Goal: Transaction & Acquisition: Purchase product/service

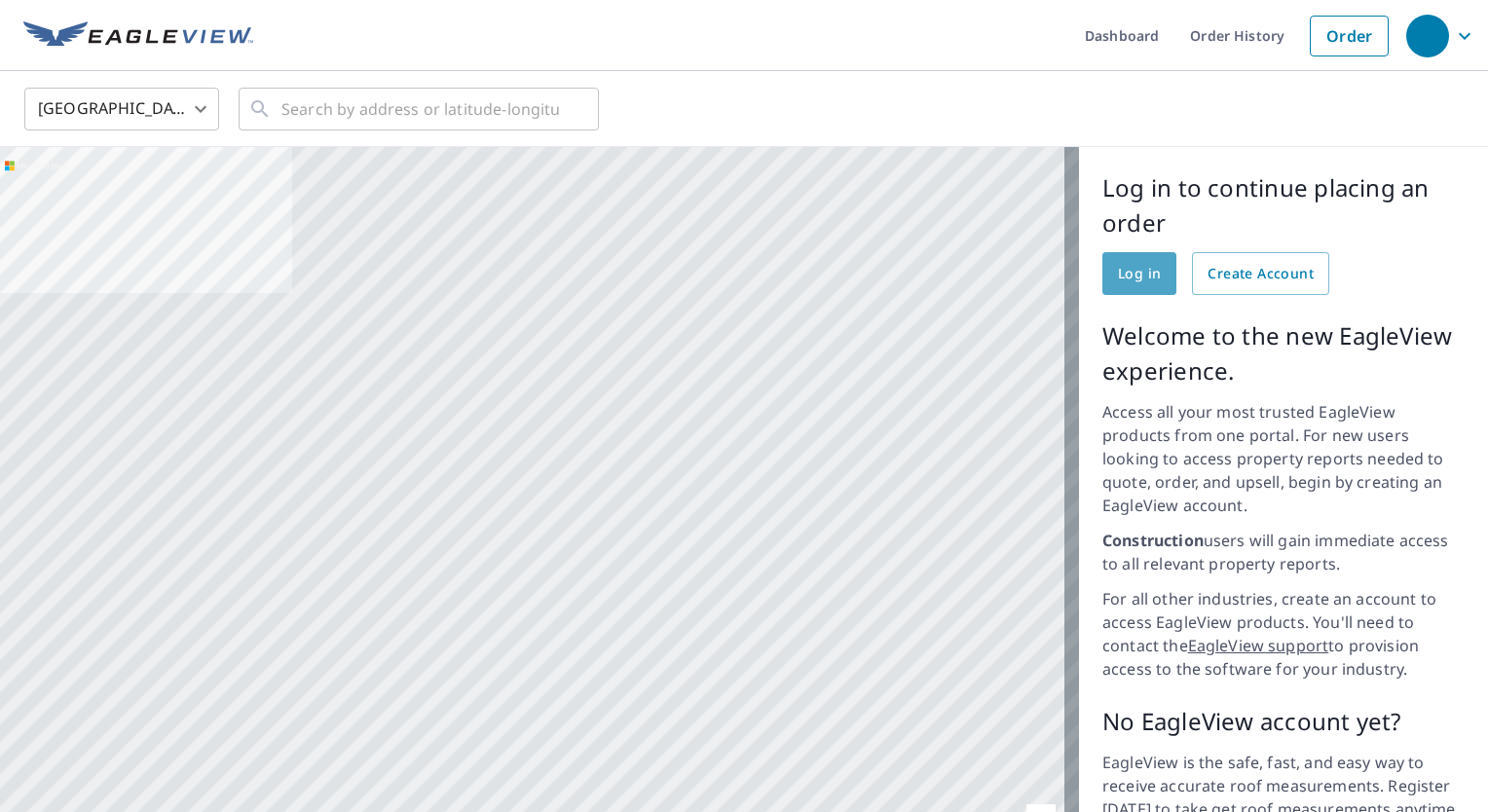
click at [1126, 278] on span "Log in" at bounding box center [1139, 274] width 42 height 25
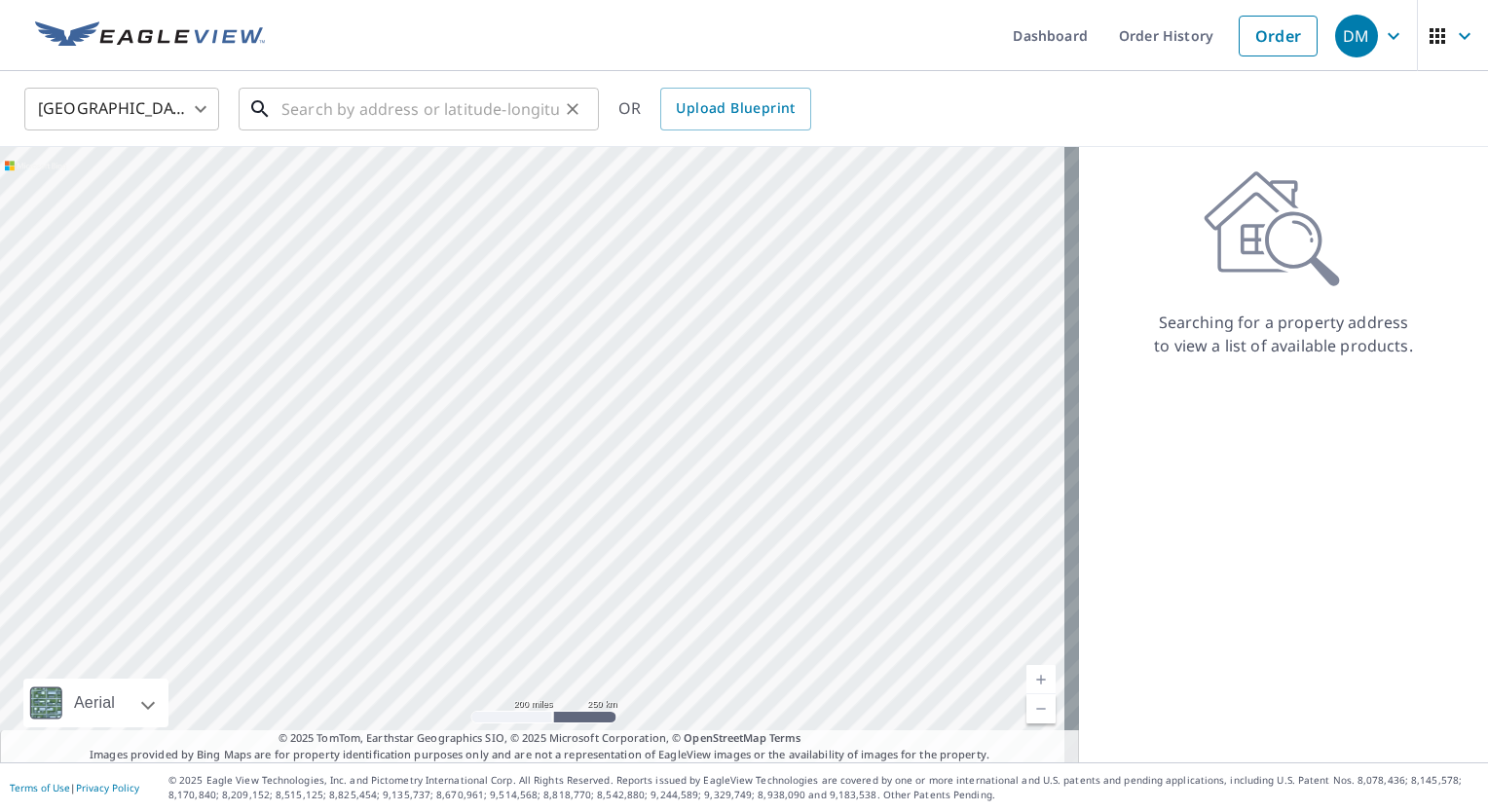
click at [453, 114] on input "text" at bounding box center [419, 109] width 277 height 54
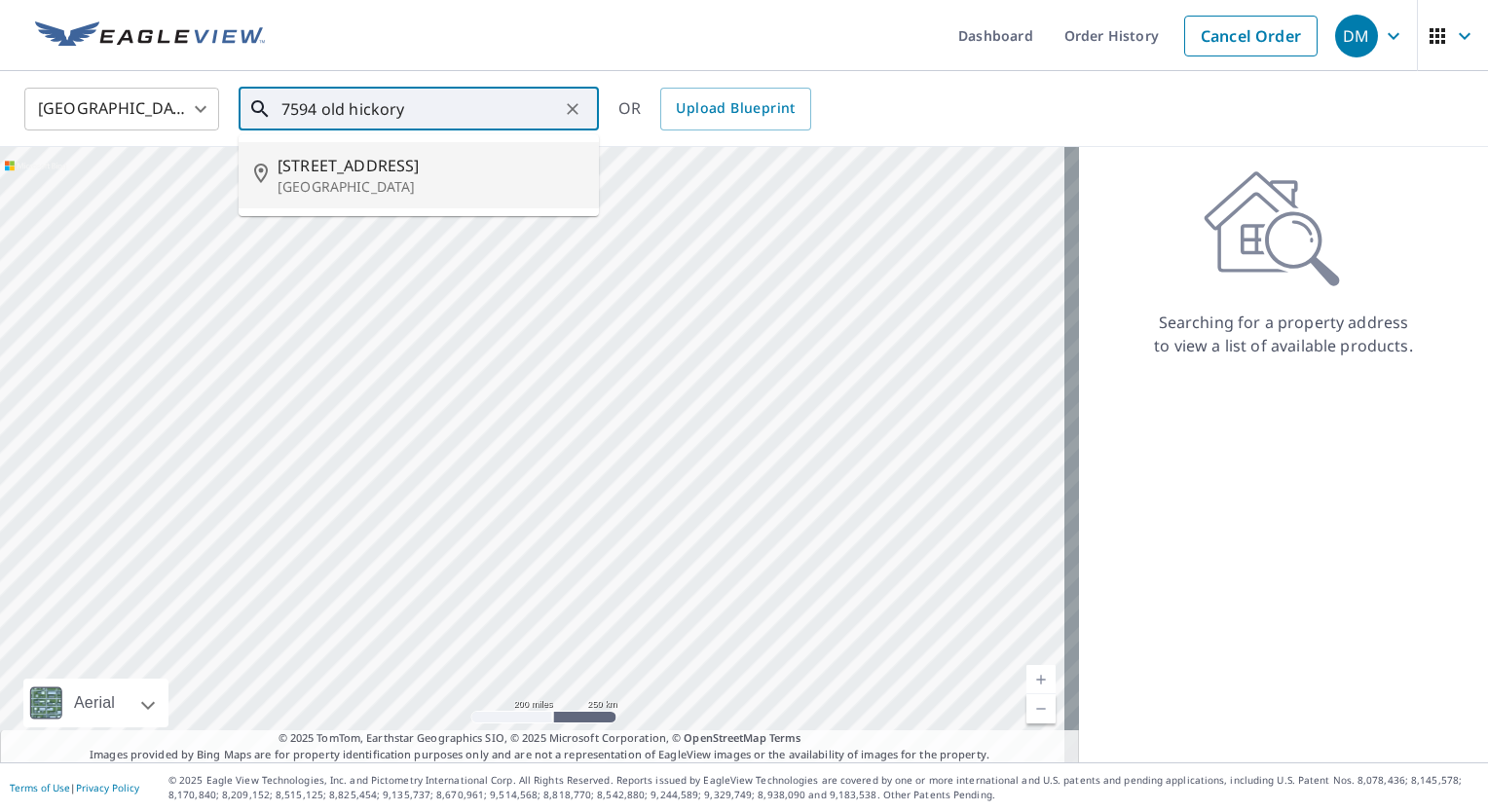
click at [328, 175] on span "7594 Old Hickory Blvd" at bounding box center [430, 166] width 306 height 24
type input "7594 Old Hickory Blvd Whites Creek, TN 37189"
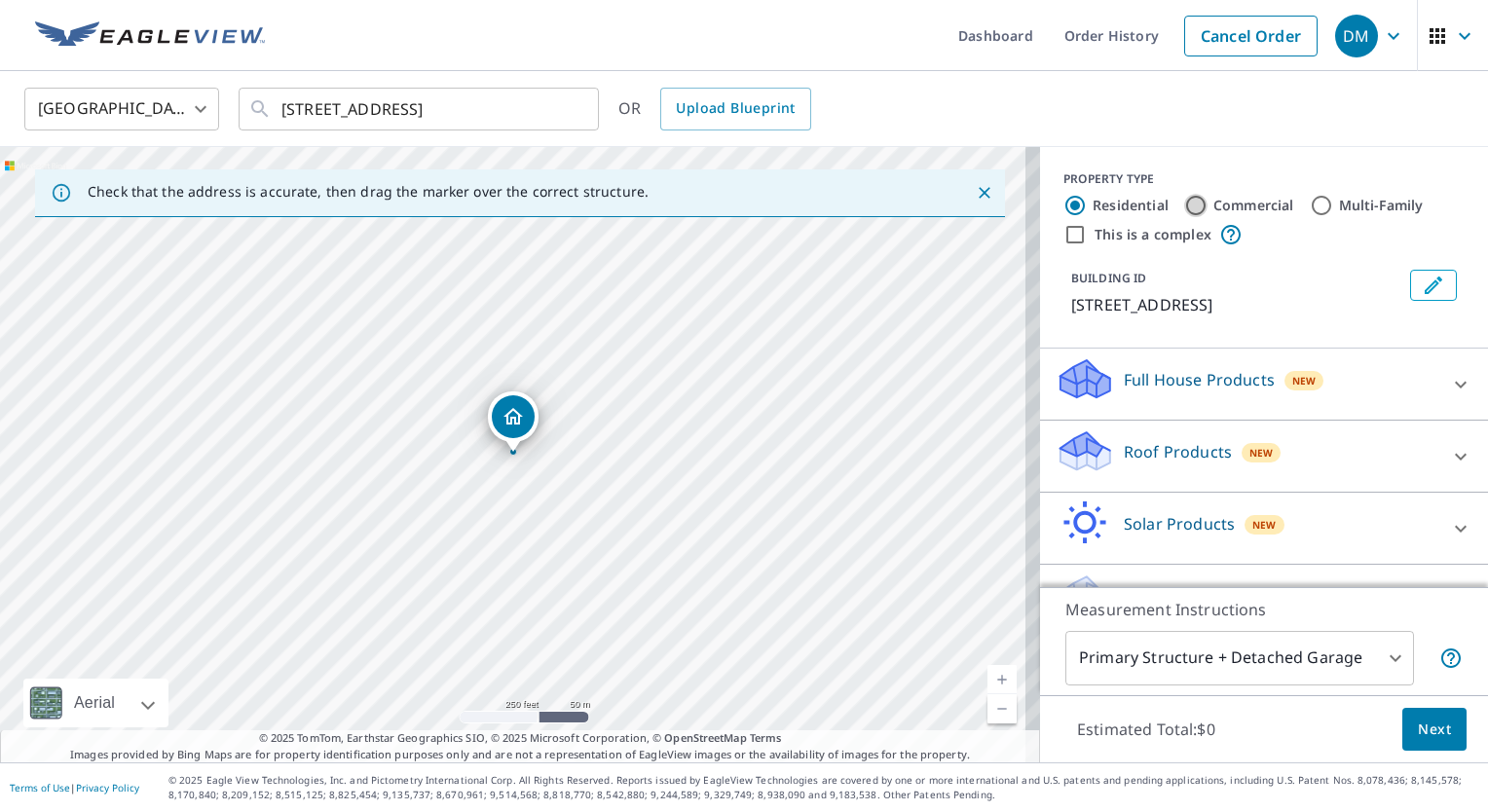
click at [1184, 204] on input "Commercial" at bounding box center [1196, 205] width 24 height 24
radio input "true"
type input "4"
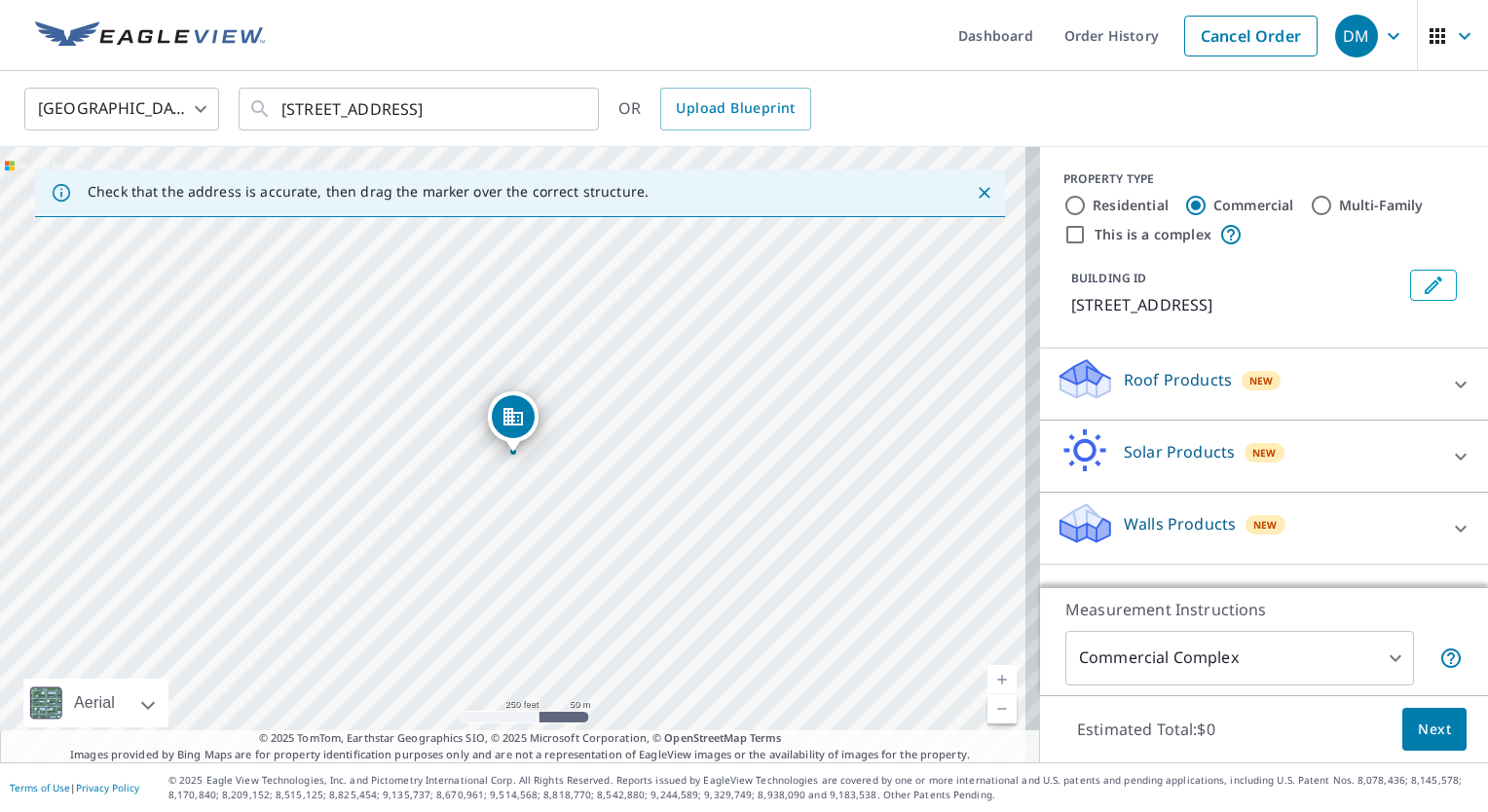
click at [1346, 404] on div "Roof Products New" at bounding box center [1246, 384] width 382 height 55
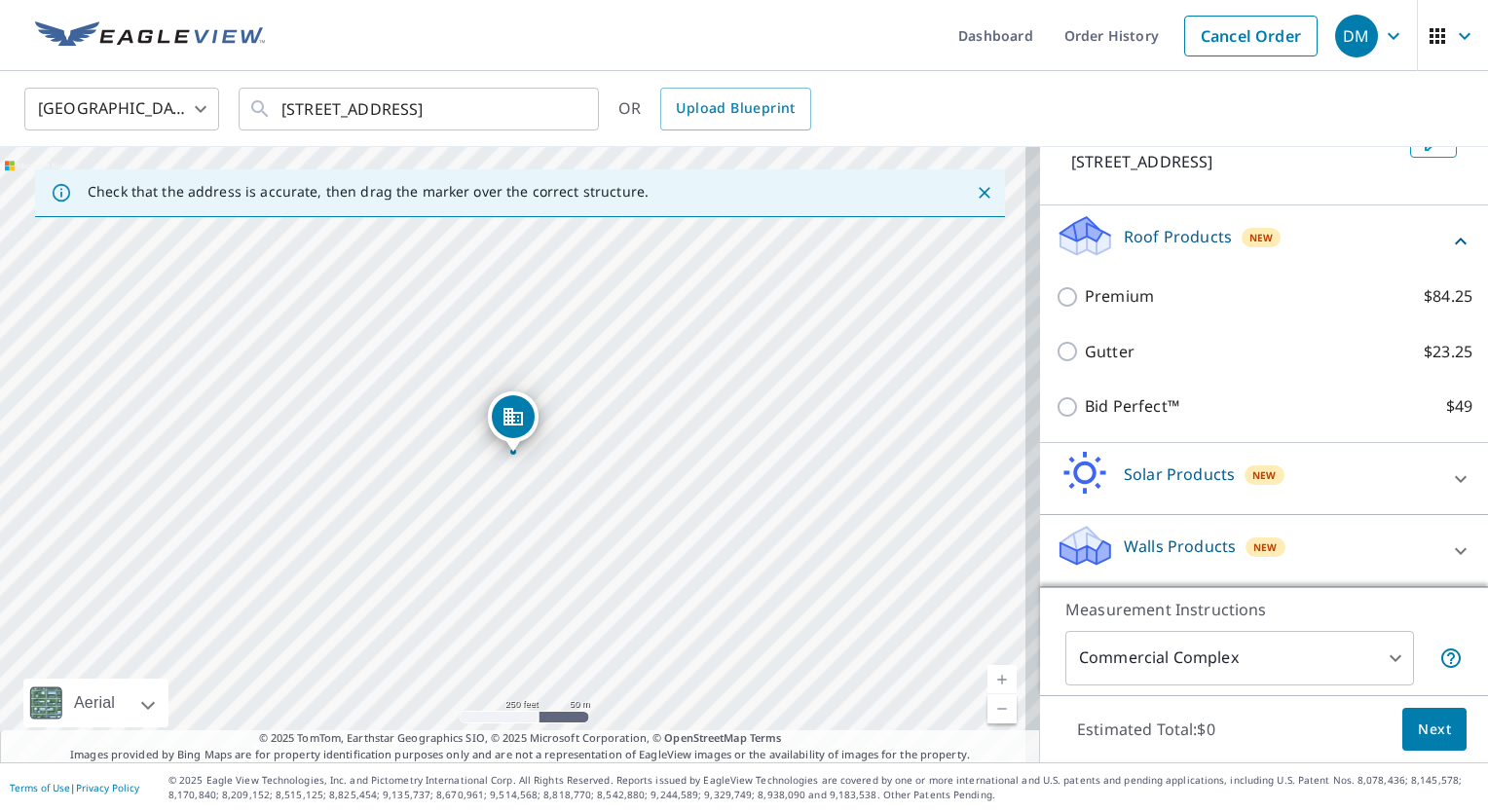
scroll to position [164, 0]
click at [1316, 541] on div "Walls Products New" at bounding box center [1246, 551] width 382 height 55
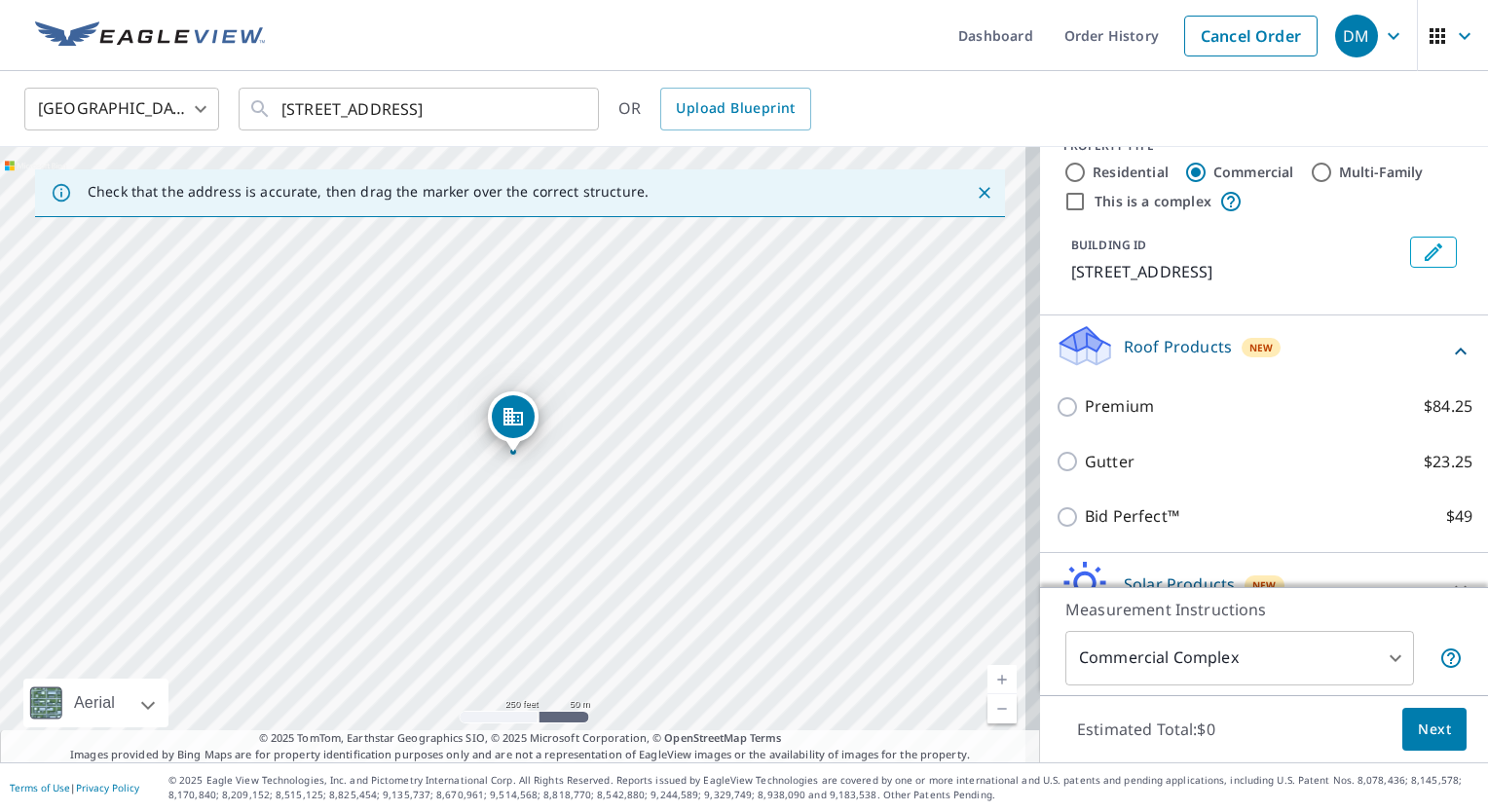
scroll to position [0, 0]
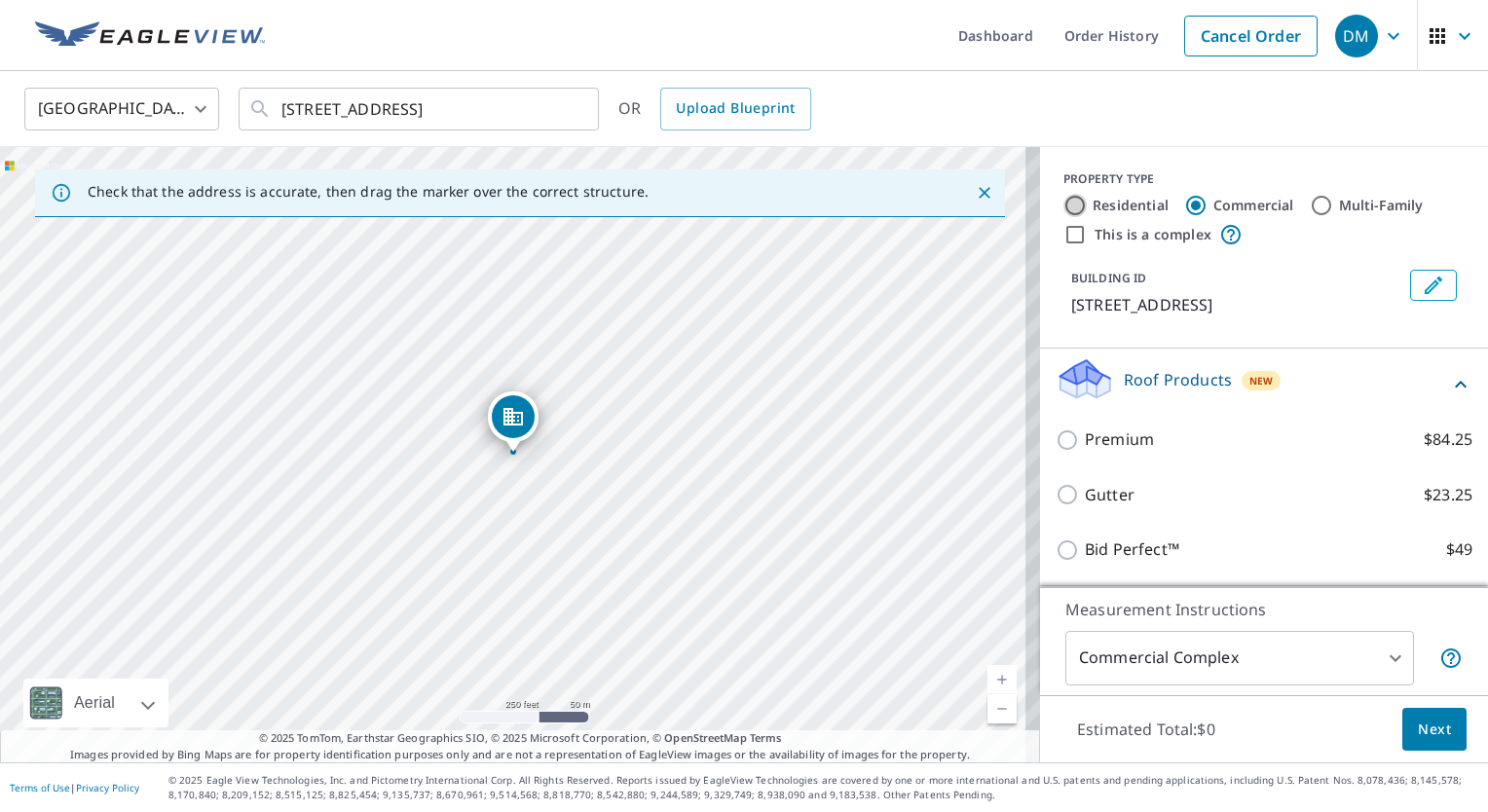
click at [1064, 200] on input "Residential" at bounding box center [1076, 205] width 24 height 24
radio input "true"
type input "1"
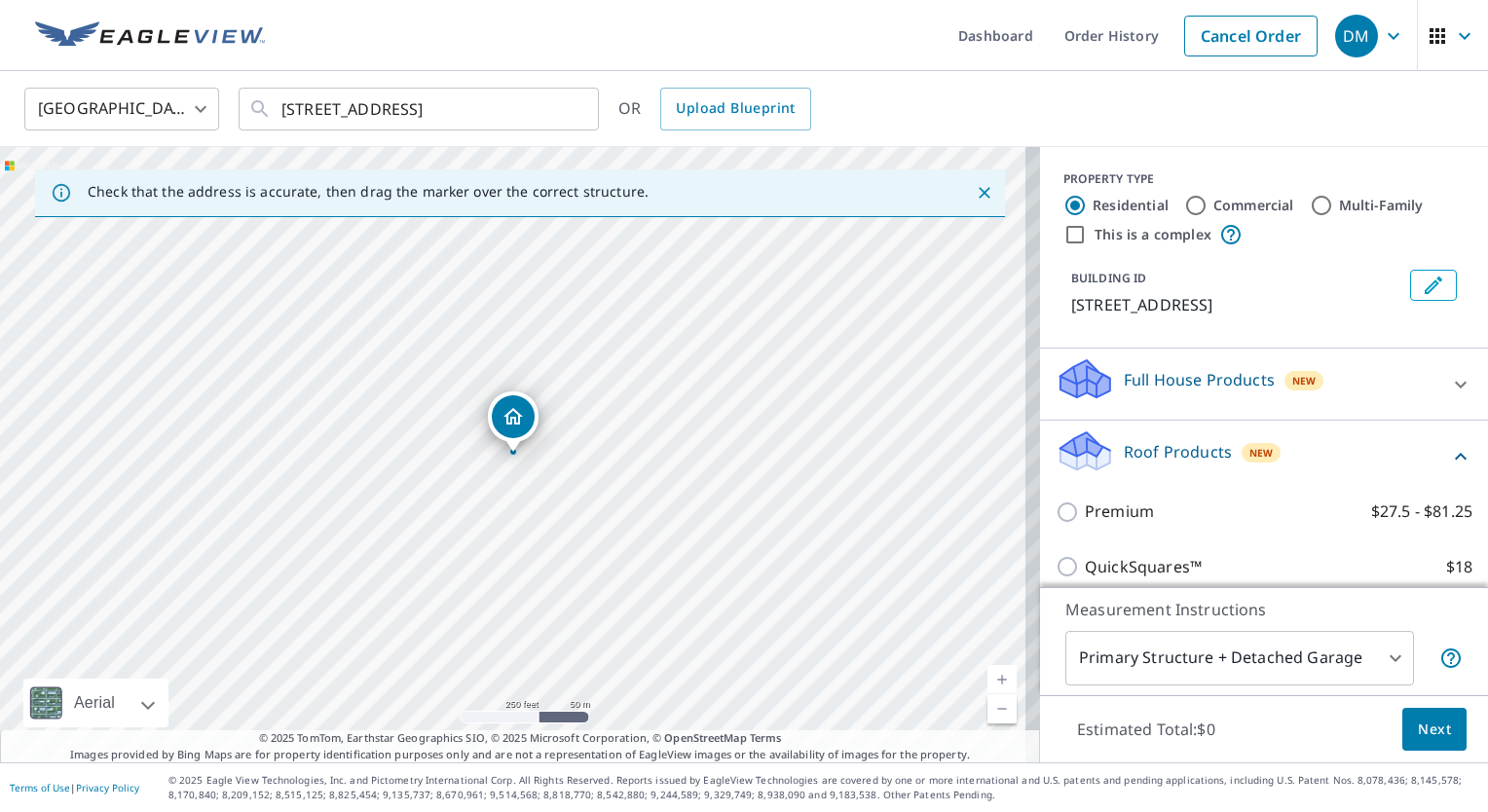
click at [1150, 392] on p "Full House Products" at bounding box center [1199, 380] width 151 height 24
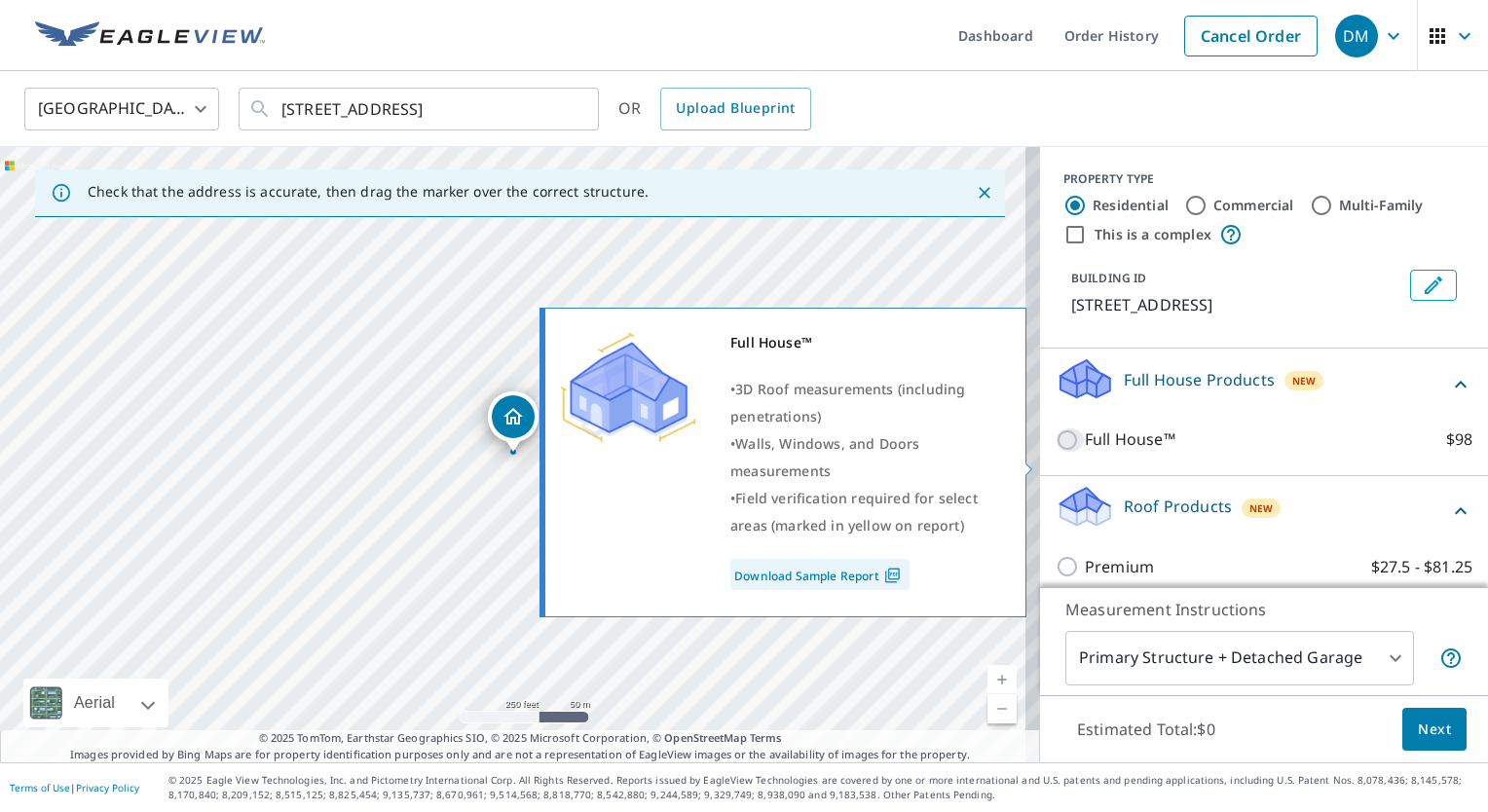
click at [1056, 452] on input "Full House™ $98" at bounding box center [1071, 440] width 30 height 24
checkbox input "true"
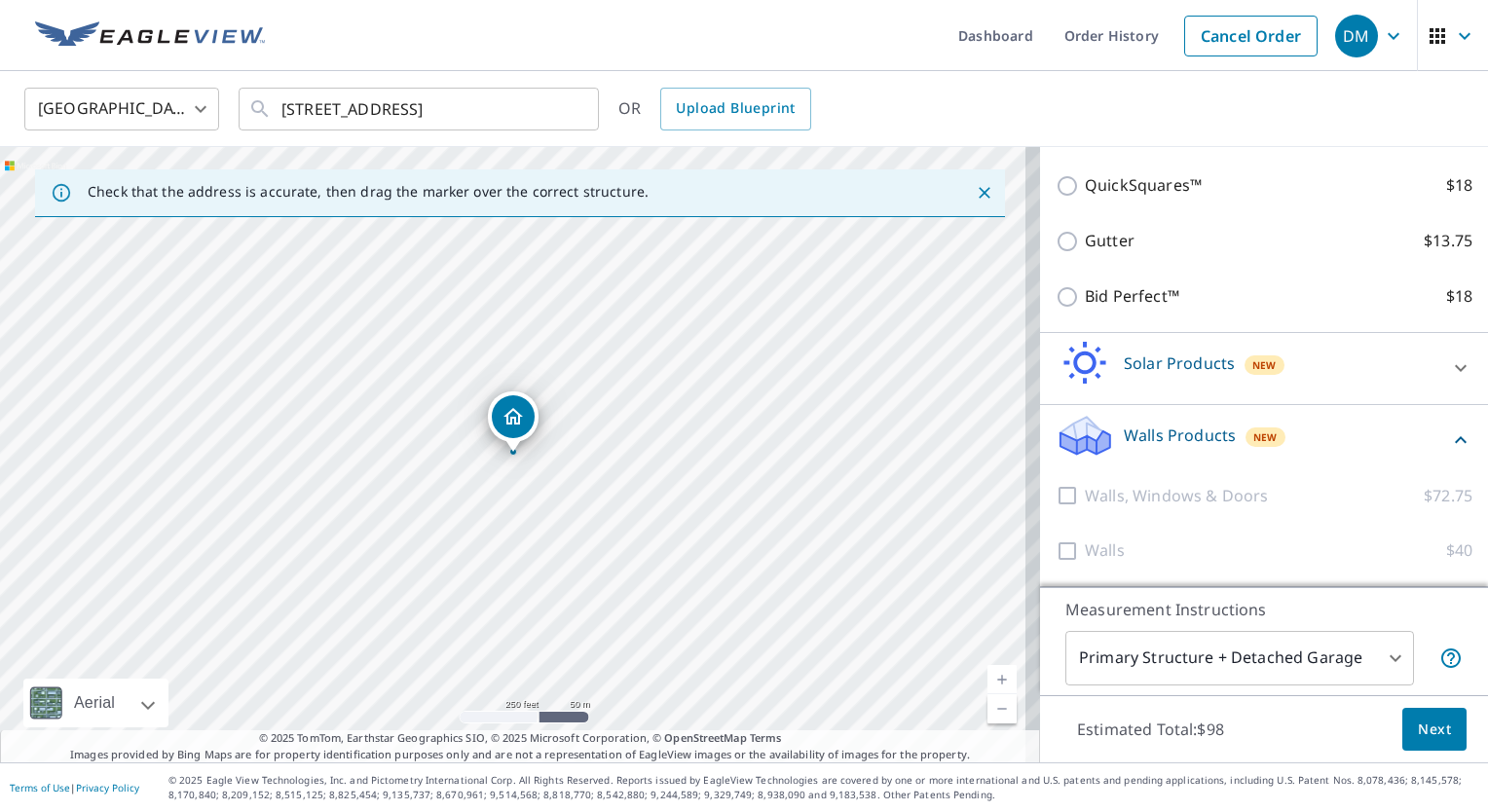
scroll to position [519, 0]
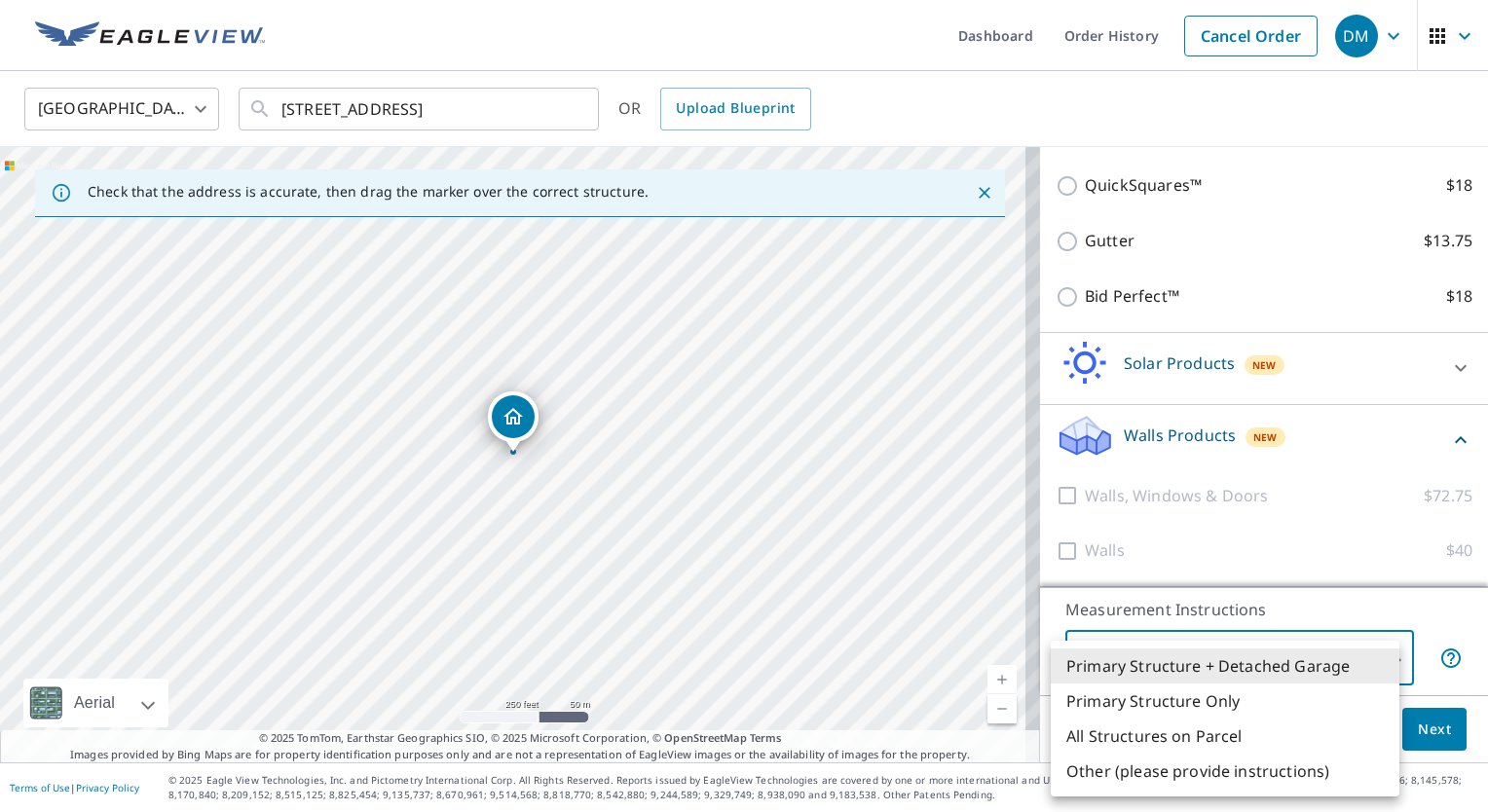
click at [1380, 656] on body "DM DM Dashboard Order History Cancel Order DM United States US ​ 7594 Old Hicko…" at bounding box center [744, 406] width 1488 height 812
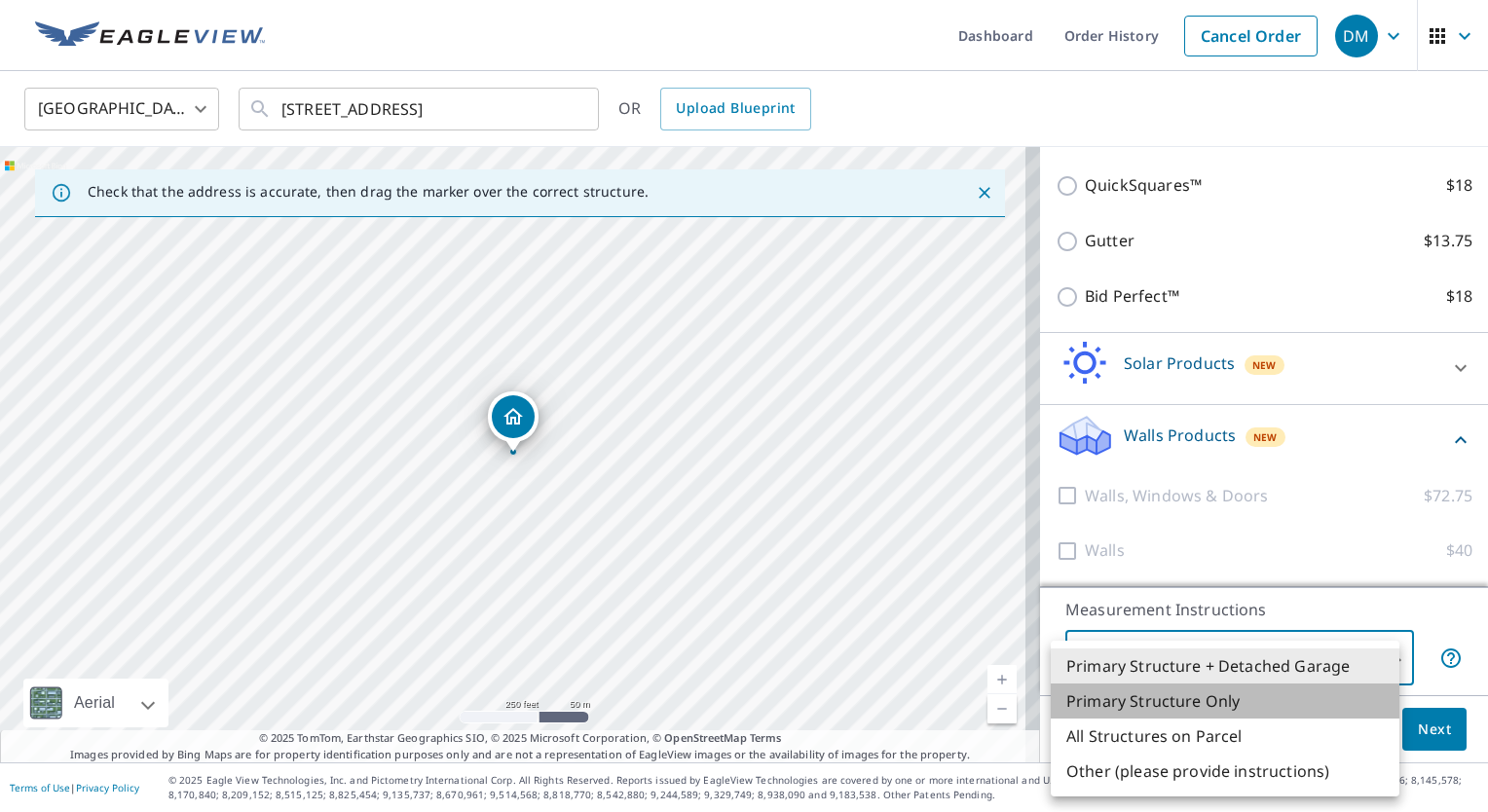
click at [1266, 704] on li "Primary Structure Only" at bounding box center [1225, 701] width 348 height 36
type input "2"
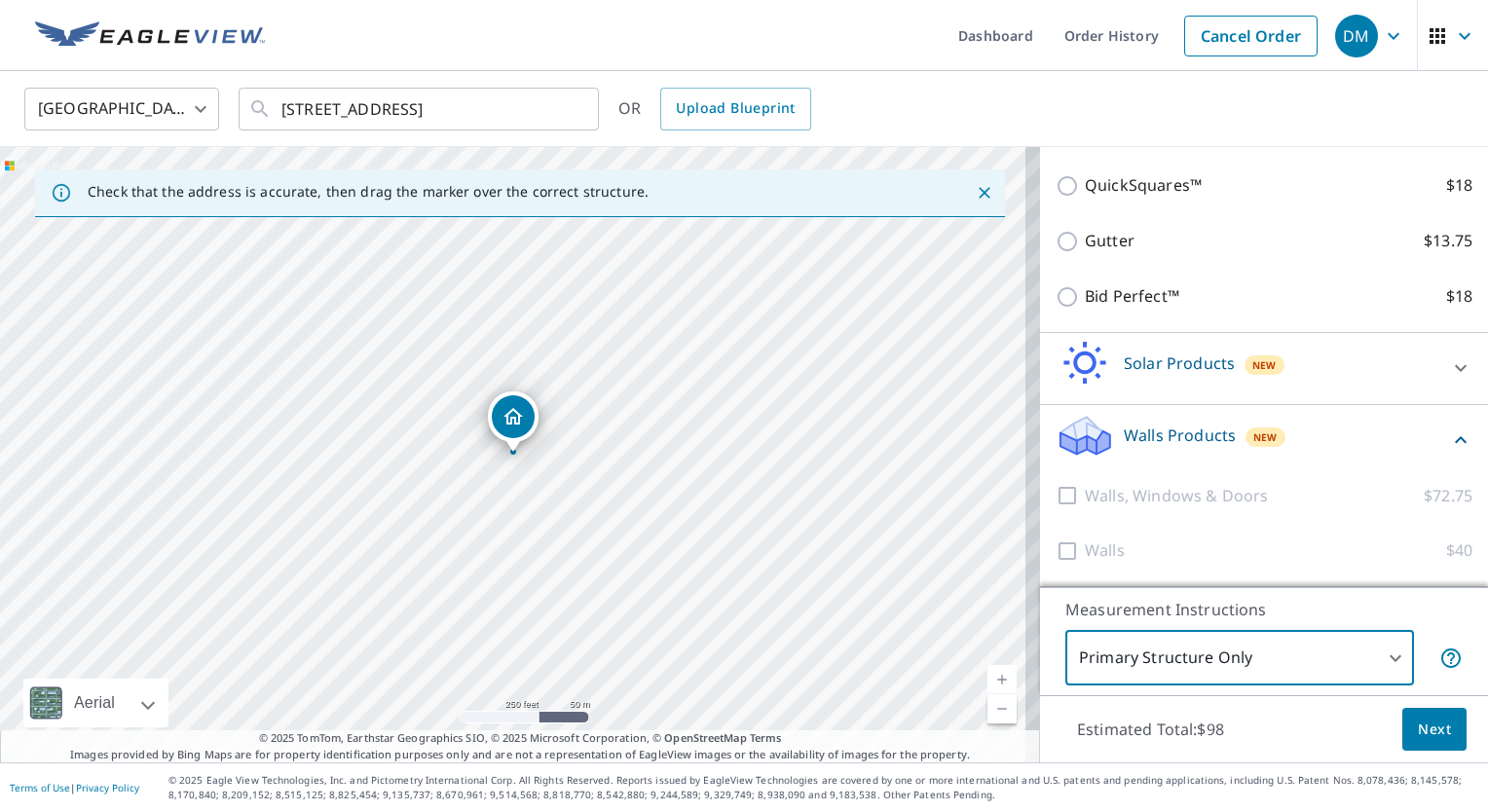
click at [1438, 732] on button "Next" at bounding box center [1435, 730] width 64 height 43
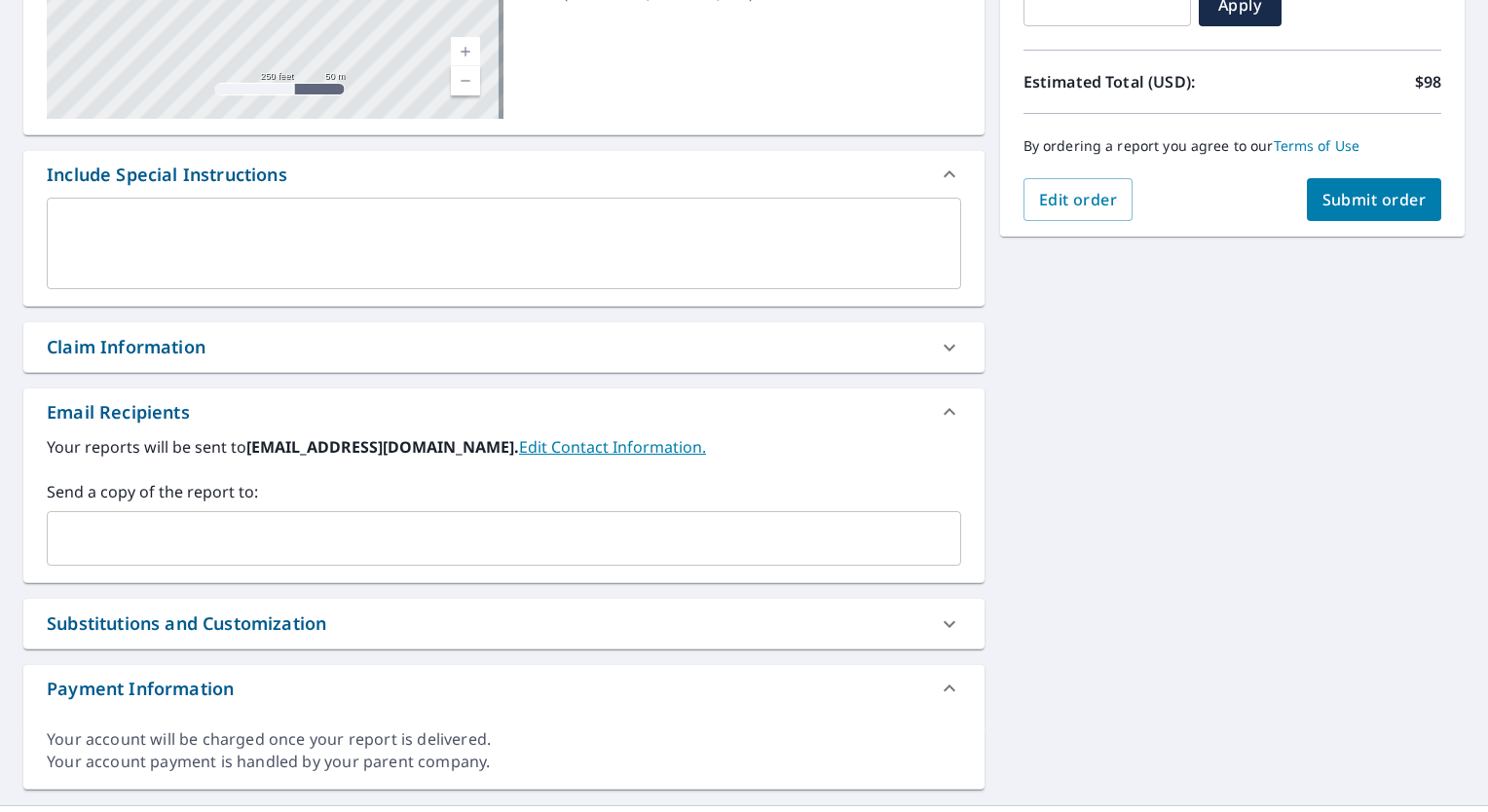
scroll to position [424, 0]
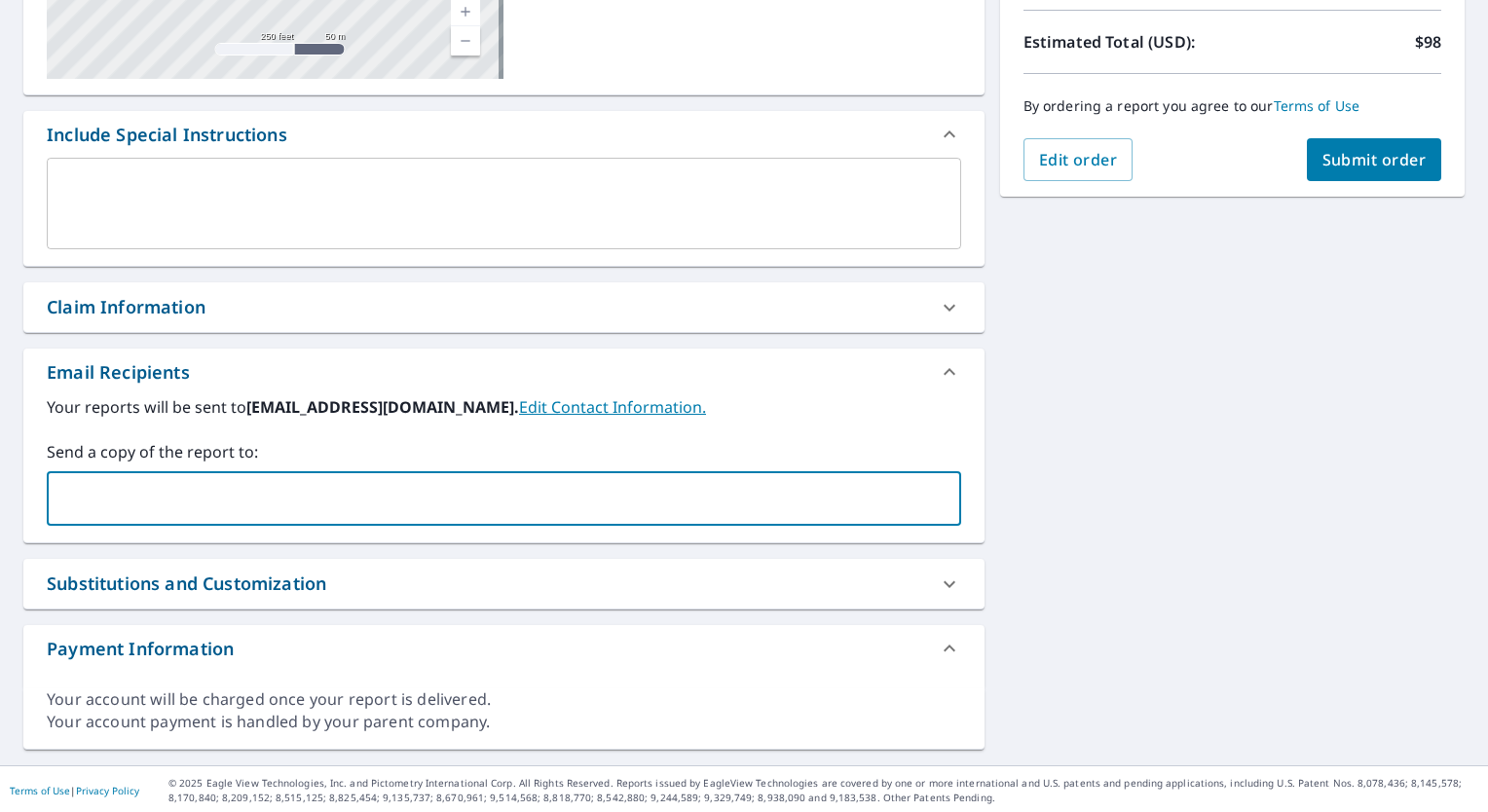
click at [228, 493] on input "text" at bounding box center [489, 499] width 868 height 37
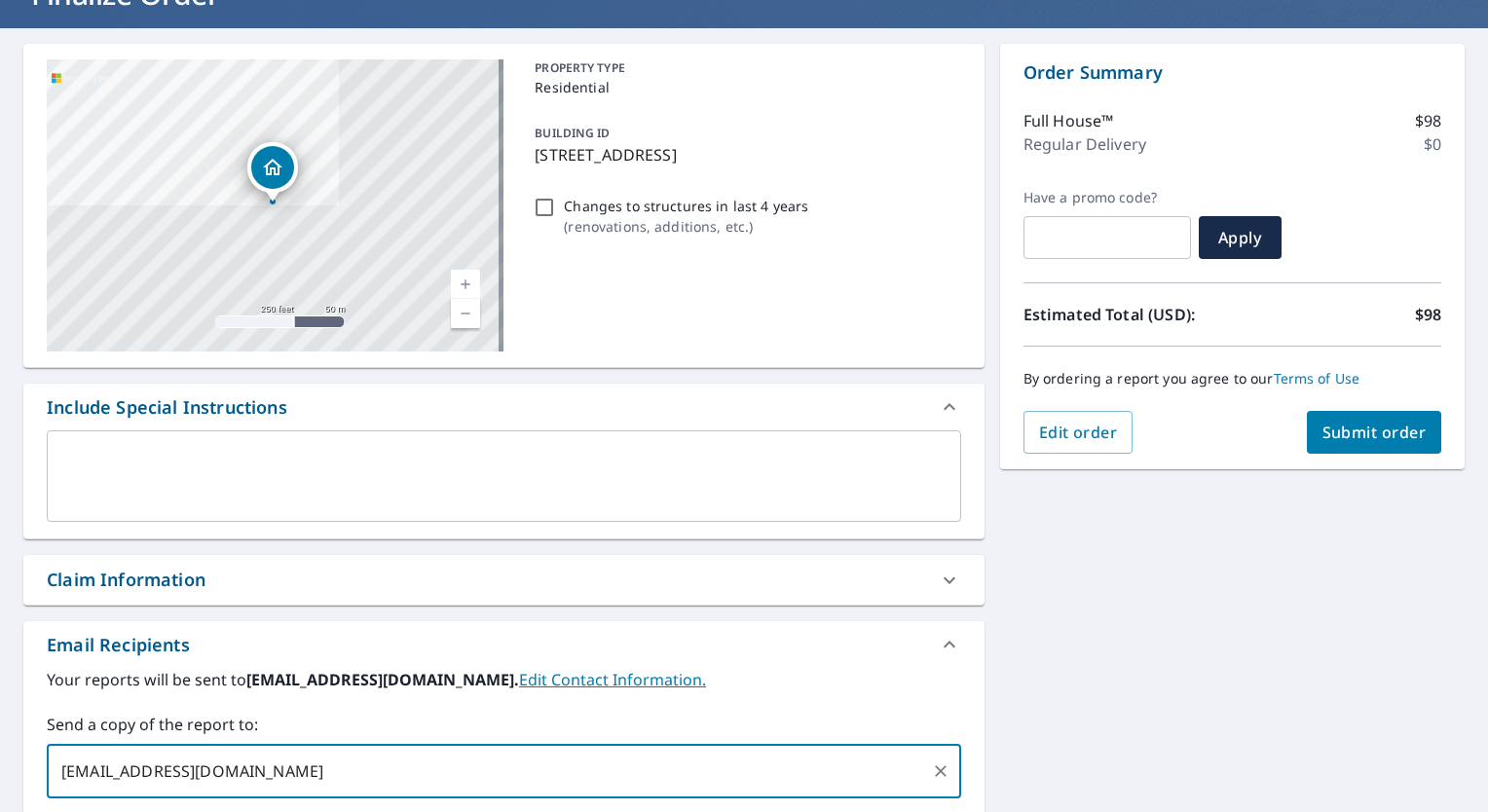
scroll to position [155, 0]
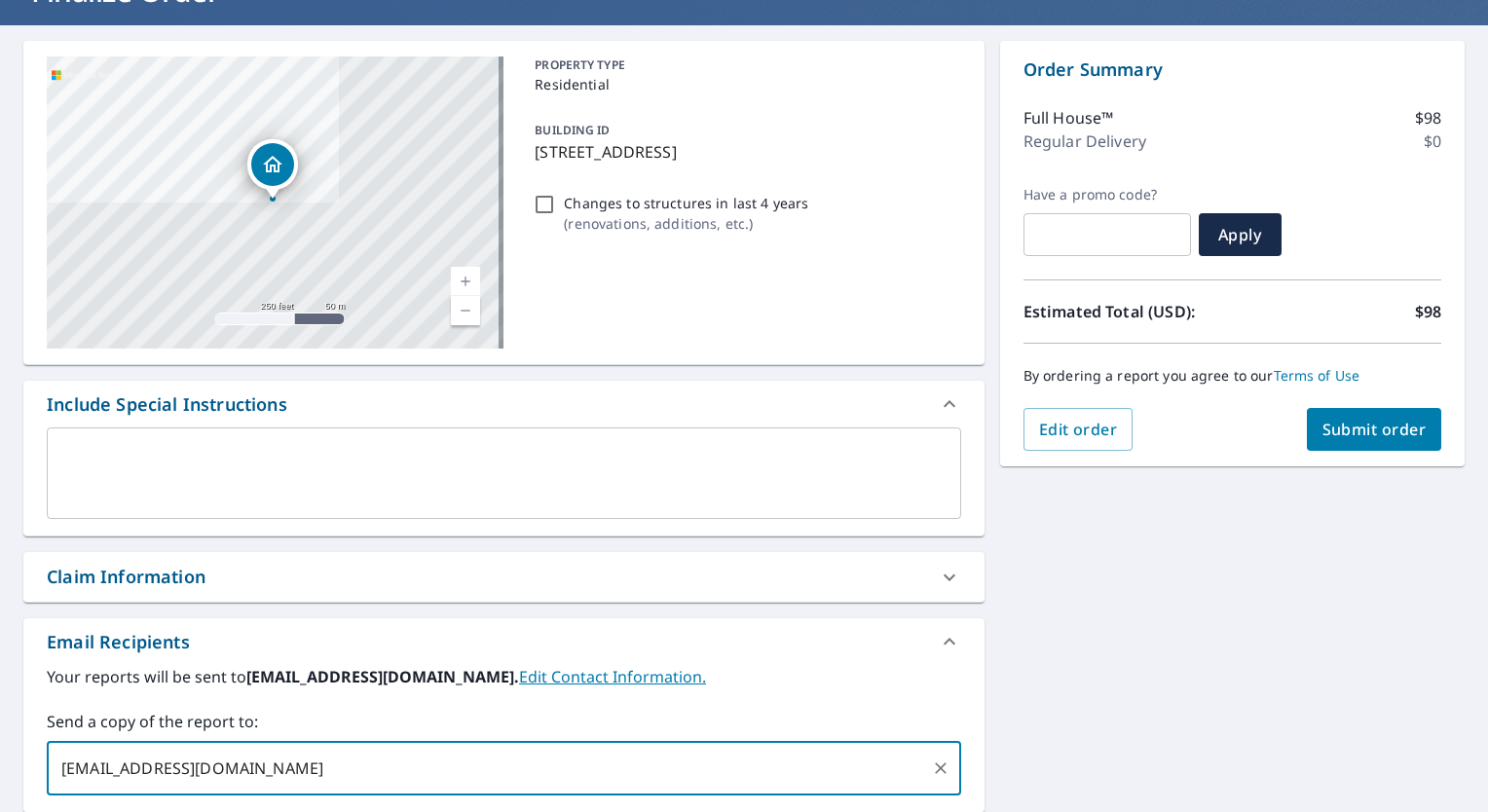
type input "bmandrell@mrroof.com"
click at [1345, 426] on span "Submit order" at bounding box center [1376, 429] width 105 height 22
checkbox input "true"
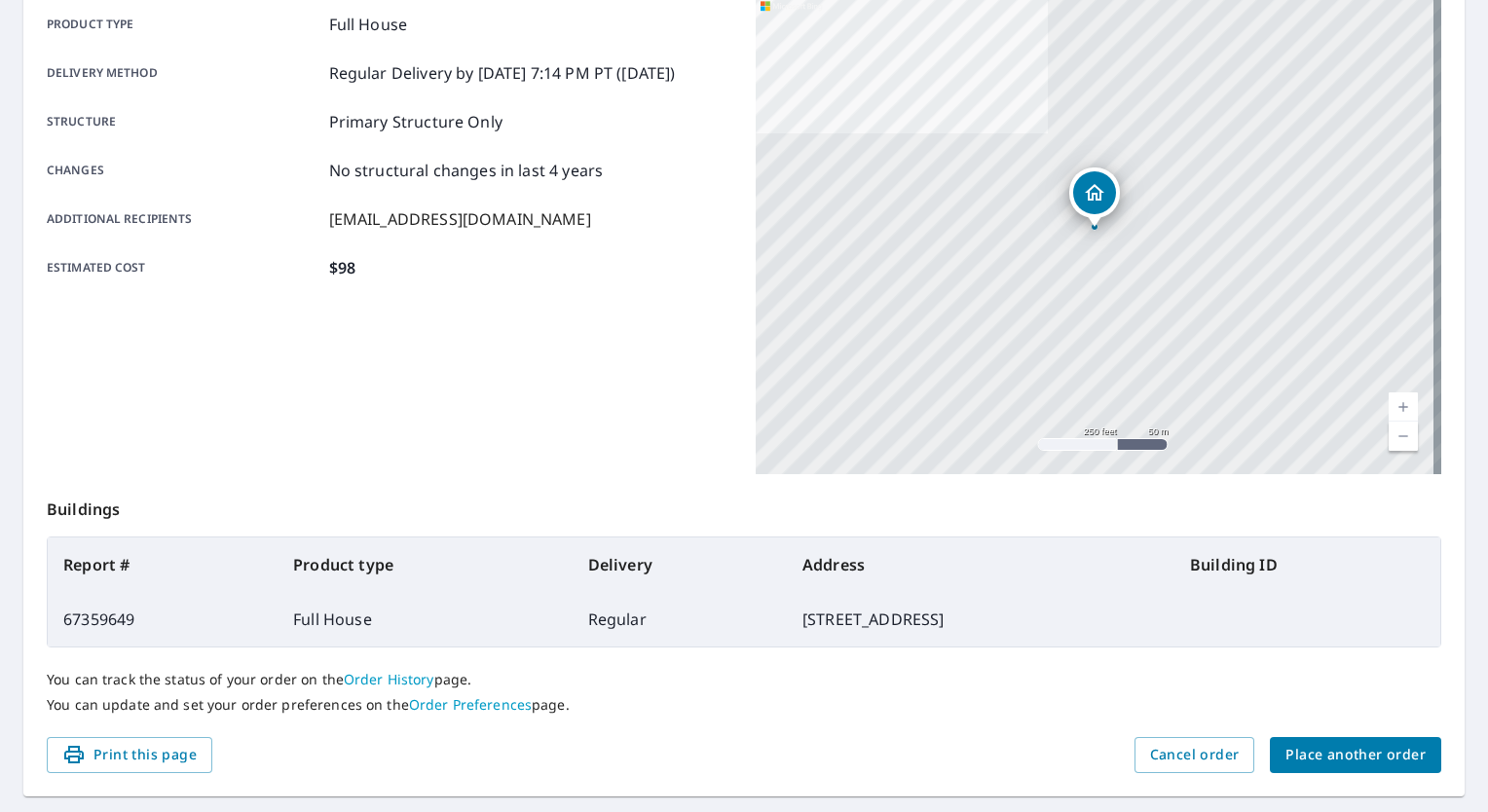
scroll to position [294, 0]
